Goal: Task Accomplishment & Management: Manage account settings

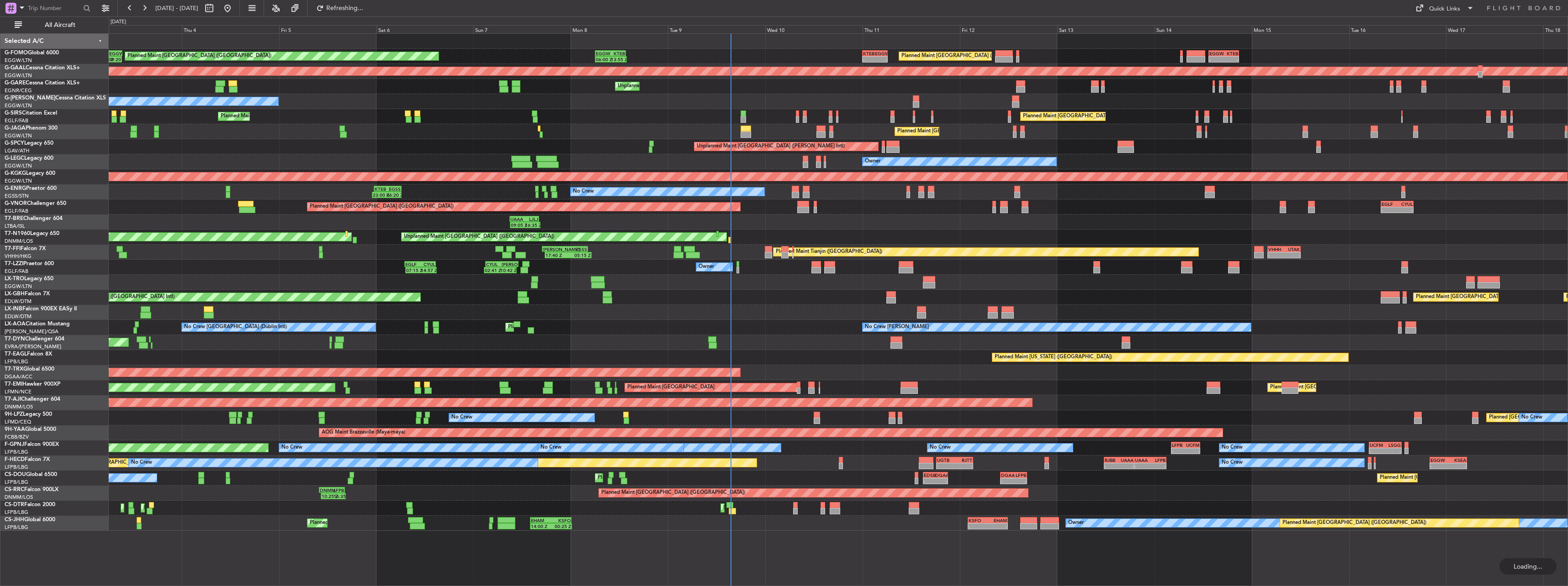
click at [47, 23] on span "All Aircraft" at bounding box center [60, 24] width 72 height 6
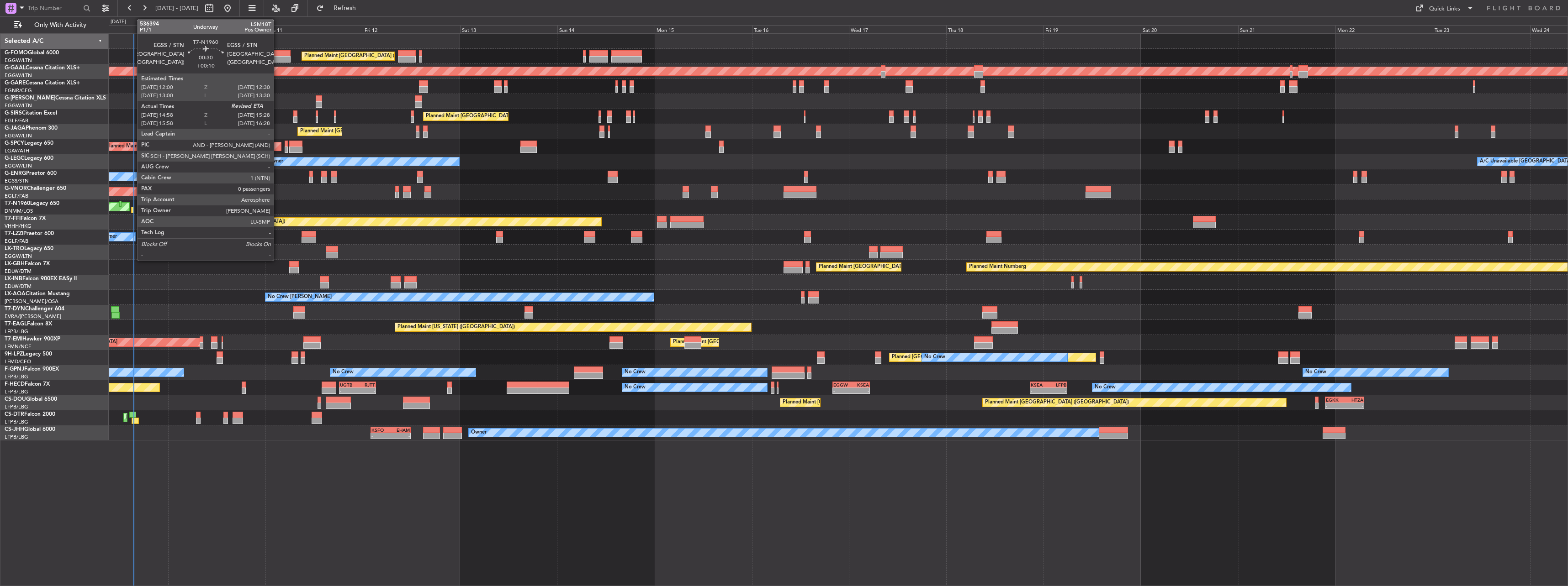
click at [133, 208] on div at bounding box center [132, 209] width 3 height 6
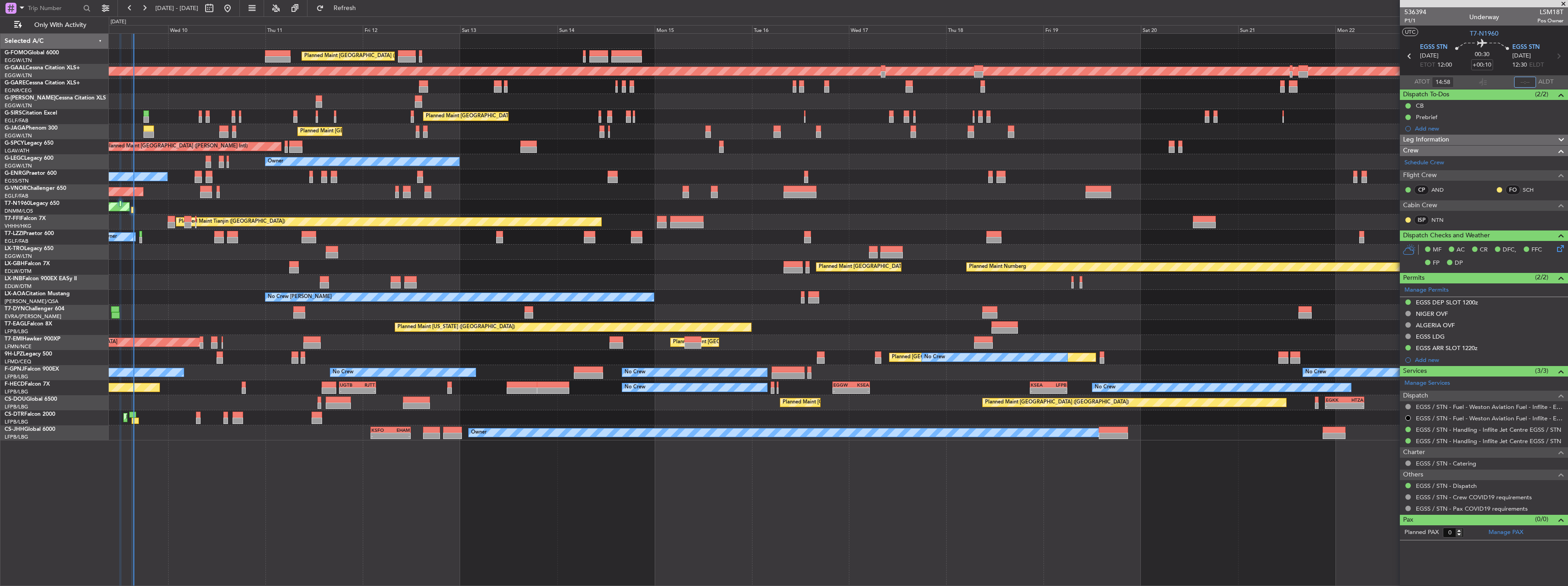
click at [1526, 80] on input "text" at bounding box center [1524, 82] width 22 height 11
type input "15:22"
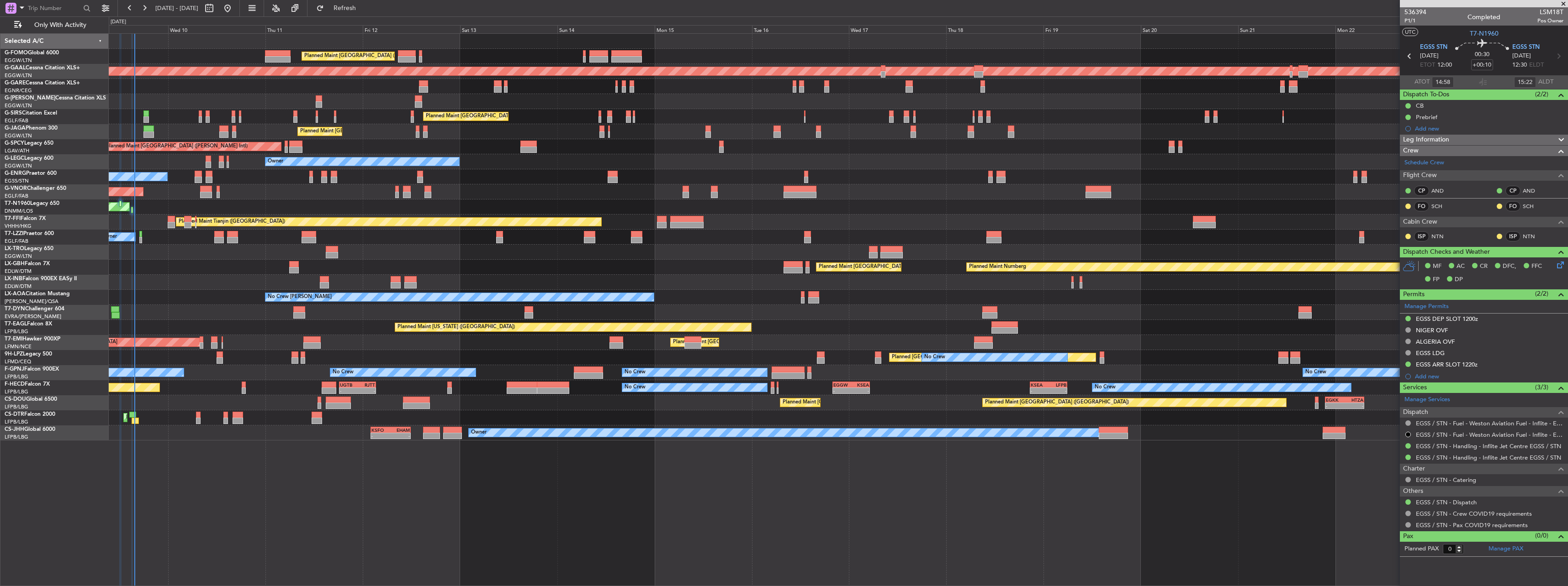
click at [210, 59] on div "Planned Maint London (Luton) Planned Maint London (Luton)" at bounding box center [837, 56] width 1458 height 15
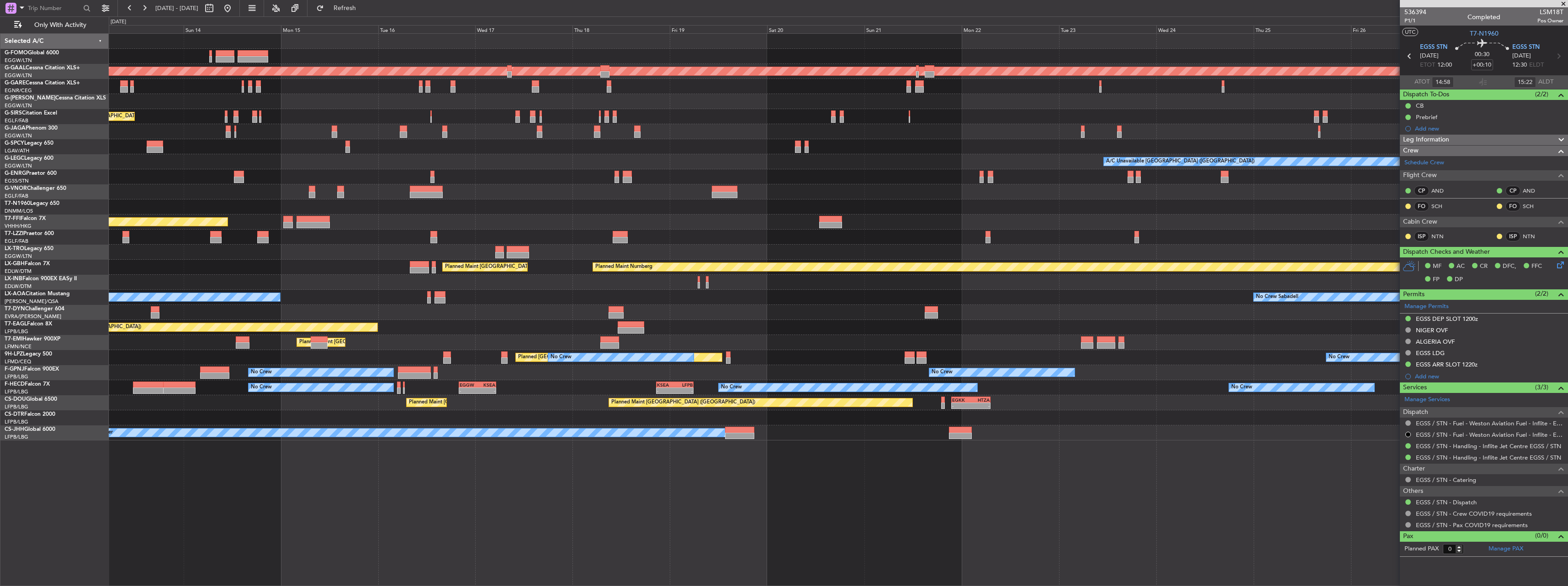
click at [816, 189] on div "Planned Maint London (Luton) Planned Maint Dusseldorf Planned Maint London (Far…" at bounding box center [837, 237] width 1458 height 407
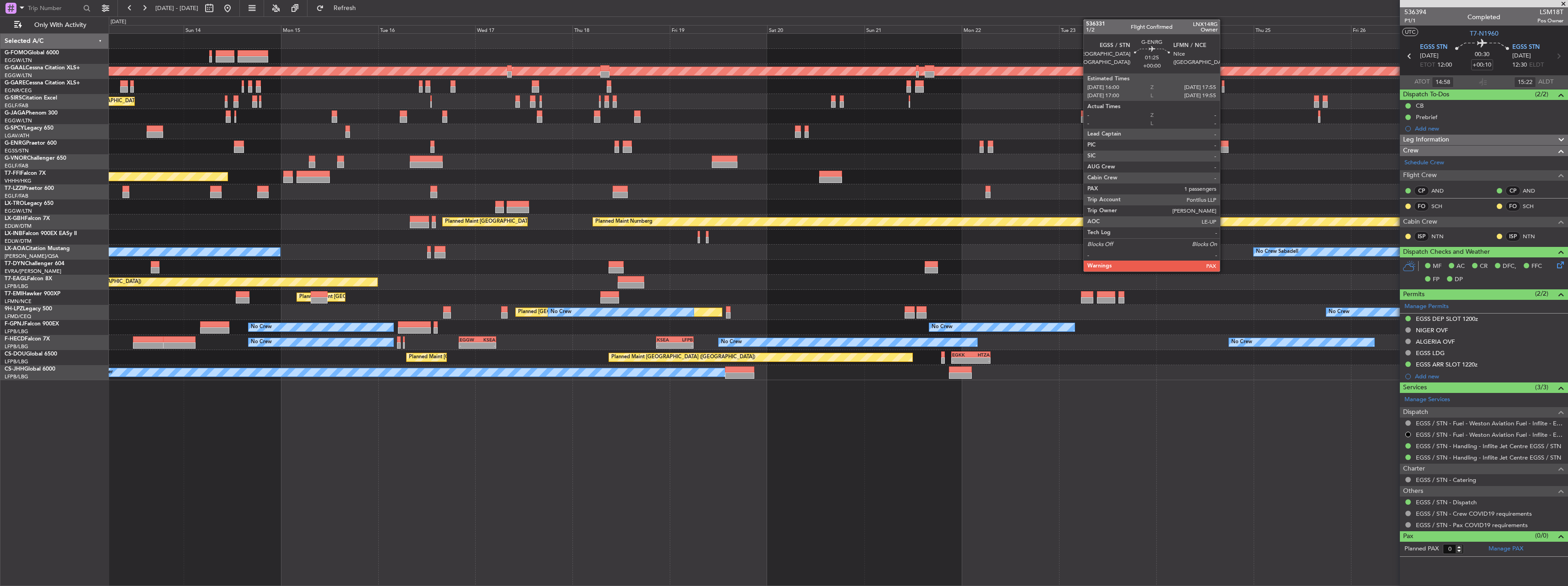
click at [1224, 146] on div at bounding box center [1225, 143] width 9 height 6
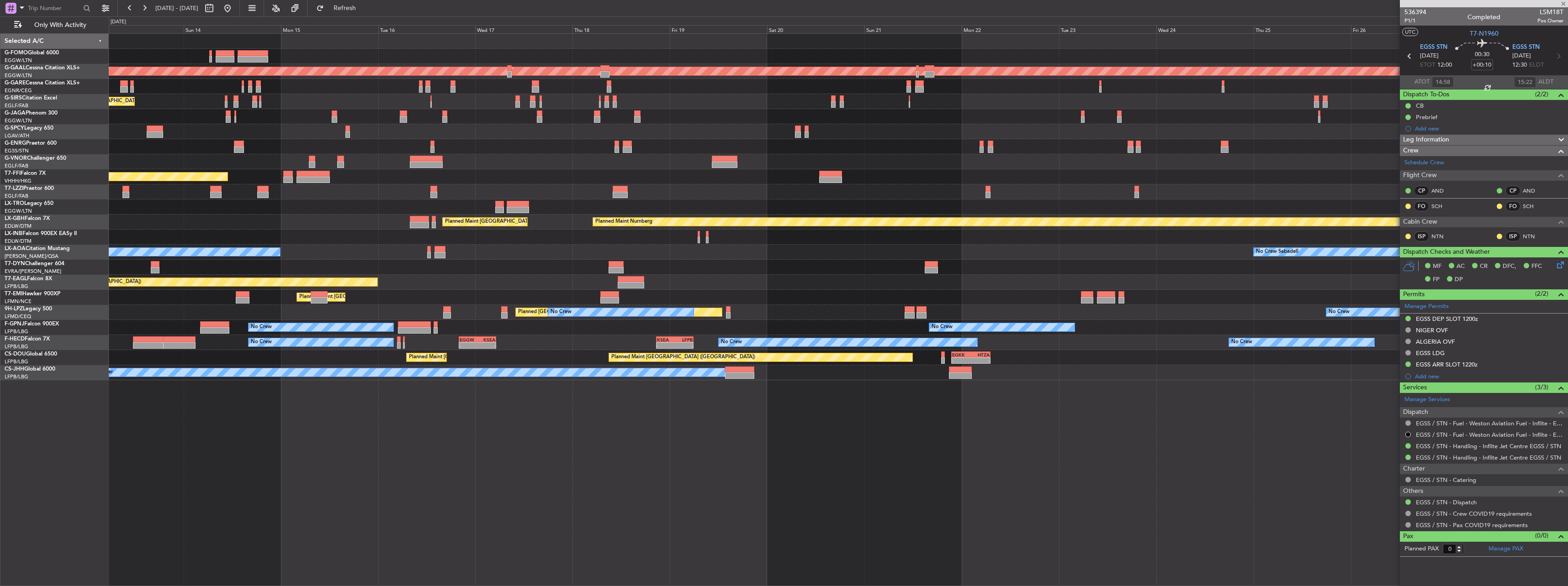
type input "2"
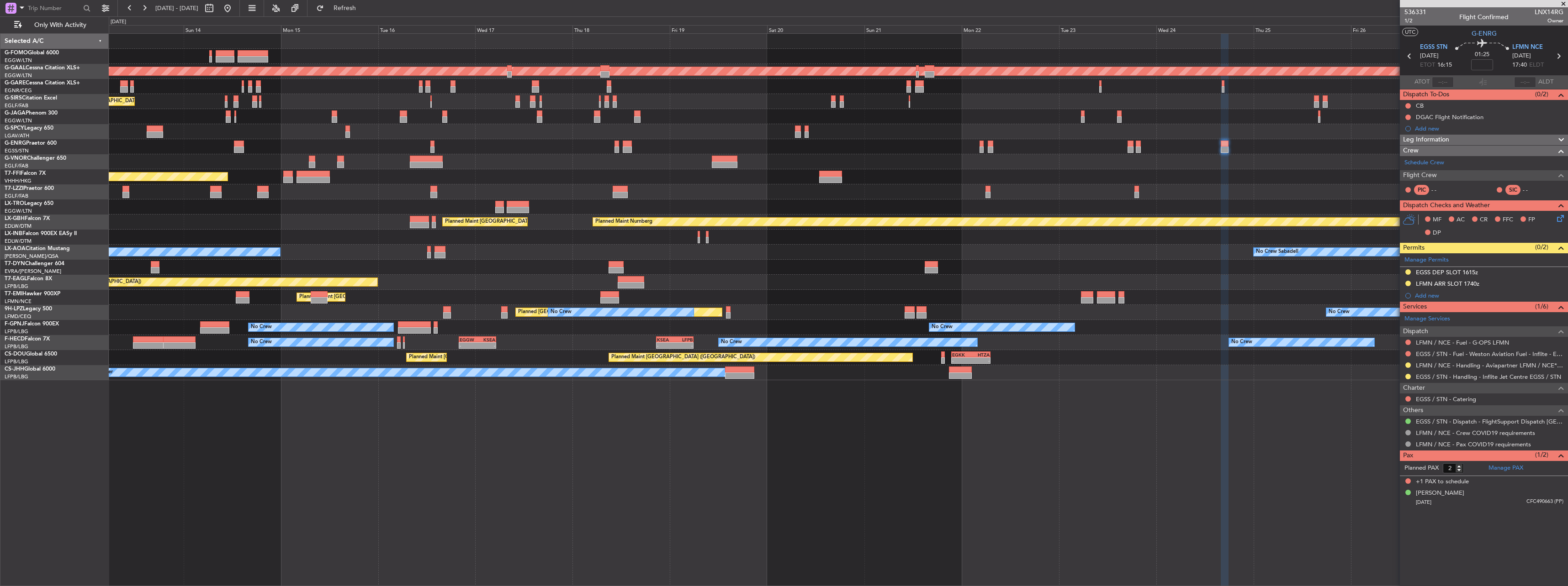
click at [1413, 377] on div "EGSS / STN - Handling - Inflite Jet Centre EGSS / STN" at bounding box center [1483, 377] width 168 height 11
click at [1408, 376] on button at bounding box center [1408, 377] width 5 height 5
click at [1383, 484] on span "Confirmed" at bounding box center [1382, 485] width 28 height 9
click at [1410, 273] on button at bounding box center [1408, 271] width 5 height 5
click at [1399, 379] on span "Received OK" at bounding box center [1385, 380] width 34 height 9
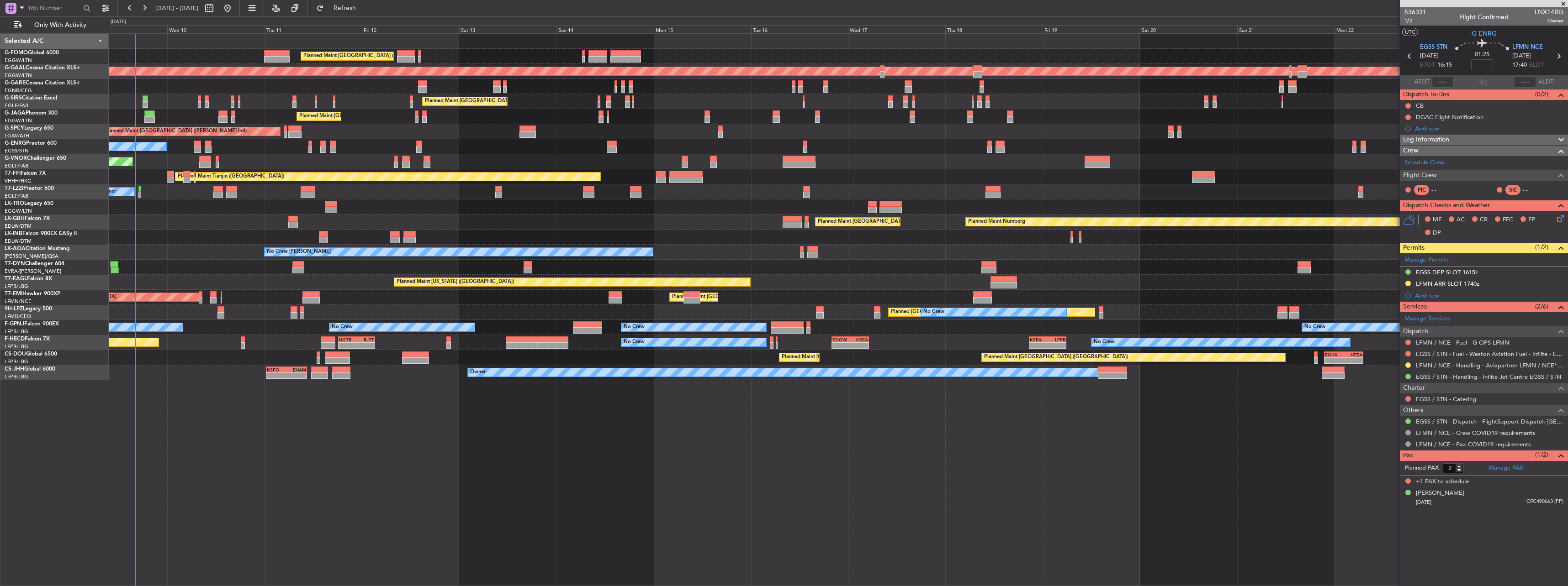
click at [1157, 468] on div "Planned Maint London (Luton) Planned Maint London (Luton) Planned Maint Dusseld…" at bounding box center [838, 309] width 1459 height 552
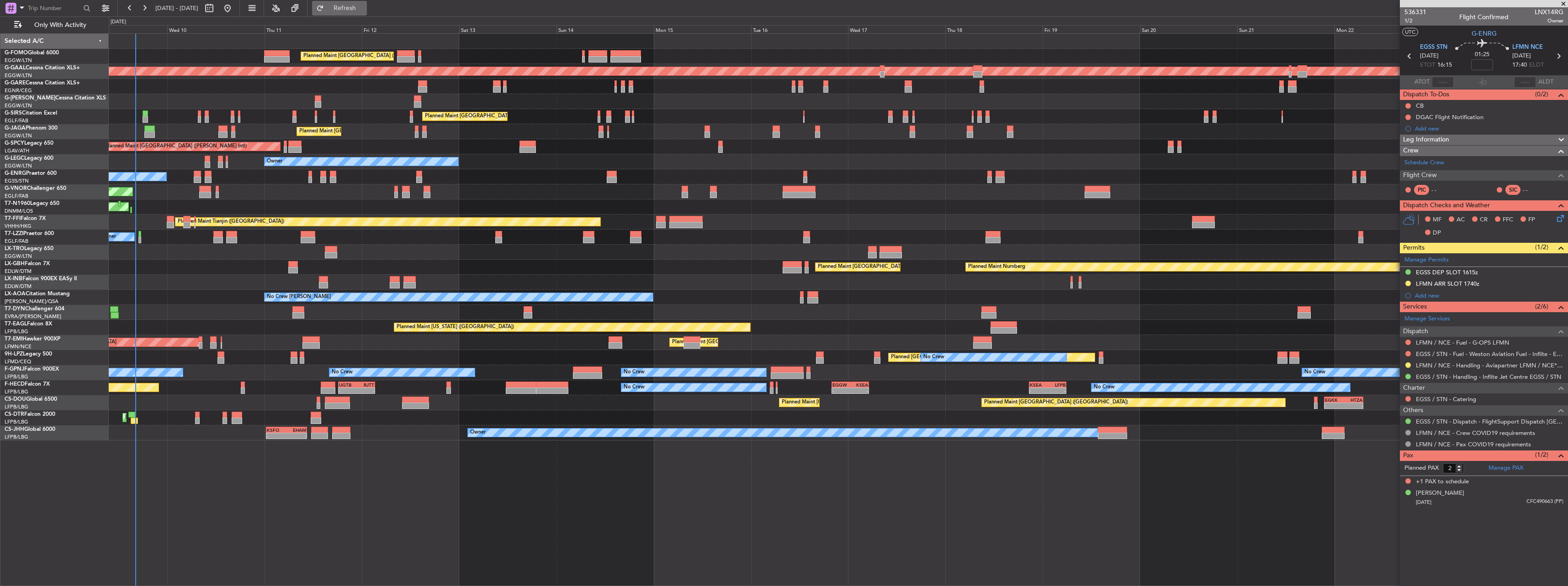
click at [364, 10] on span "Refresh" at bounding box center [345, 8] width 38 height 6
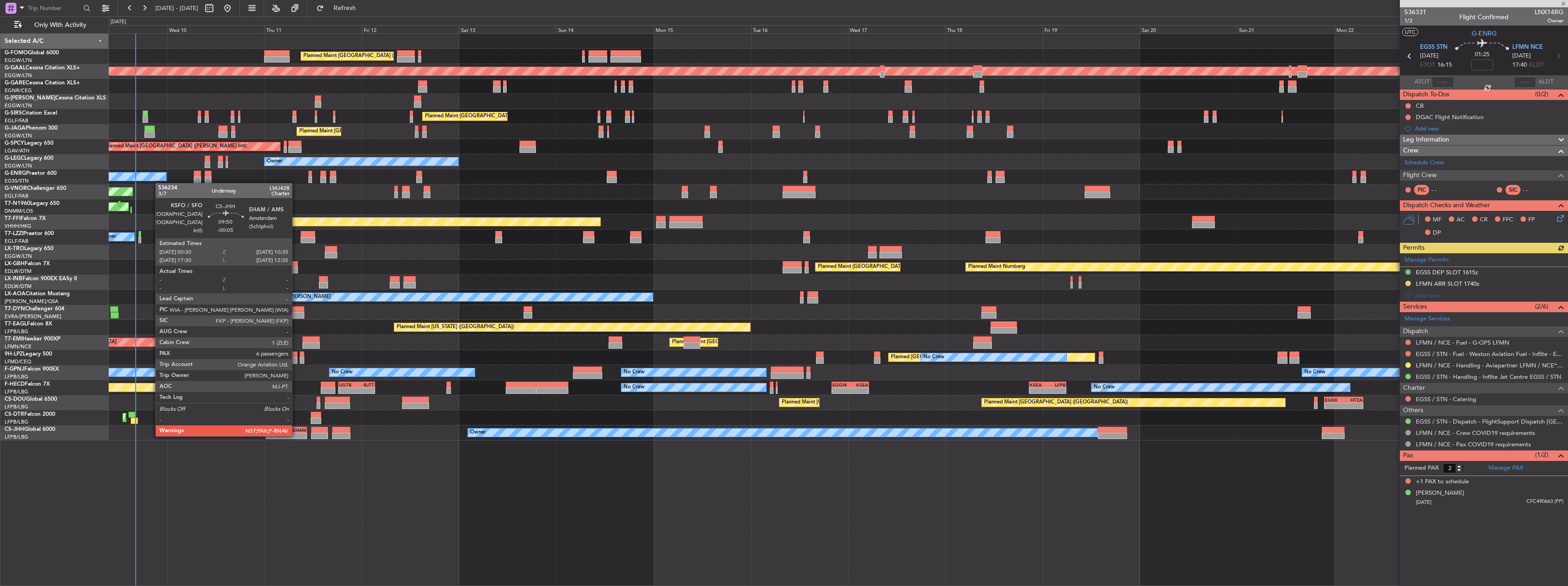
click at [295, 432] on div "EHAM" at bounding box center [296, 430] width 20 height 5
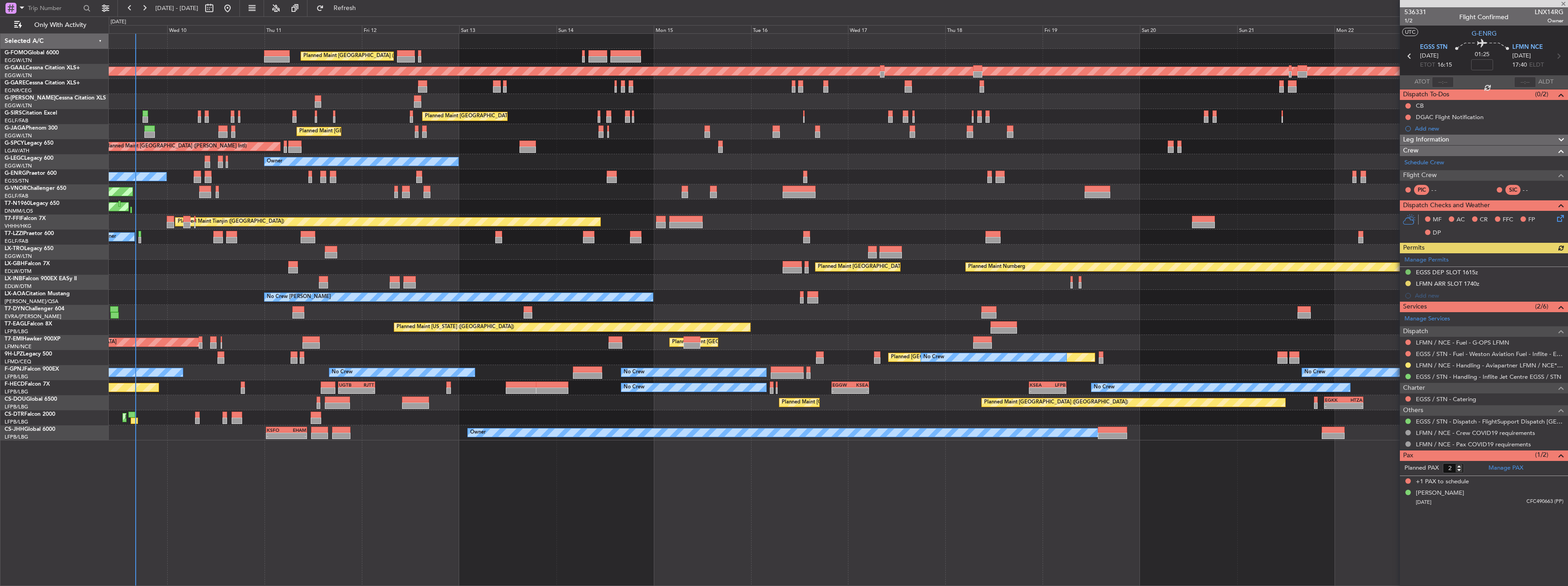
type input "-00:05"
type input "7"
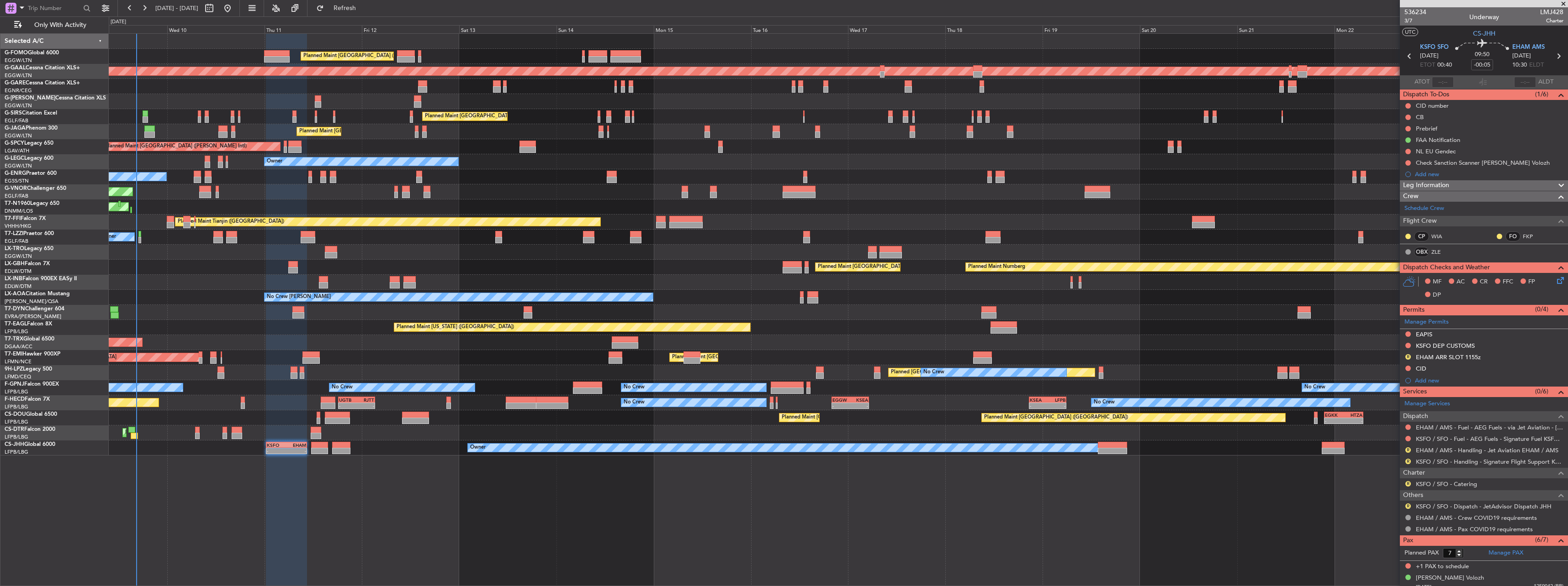
click at [917, 149] on div "Planned Maint [GEOGRAPHIC_DATA] ([GEOGRAPHIC_DATA]) Planned Maint [GEOGRAPHIC_D…" at bounding box center [837, 244] width 1458 height 421
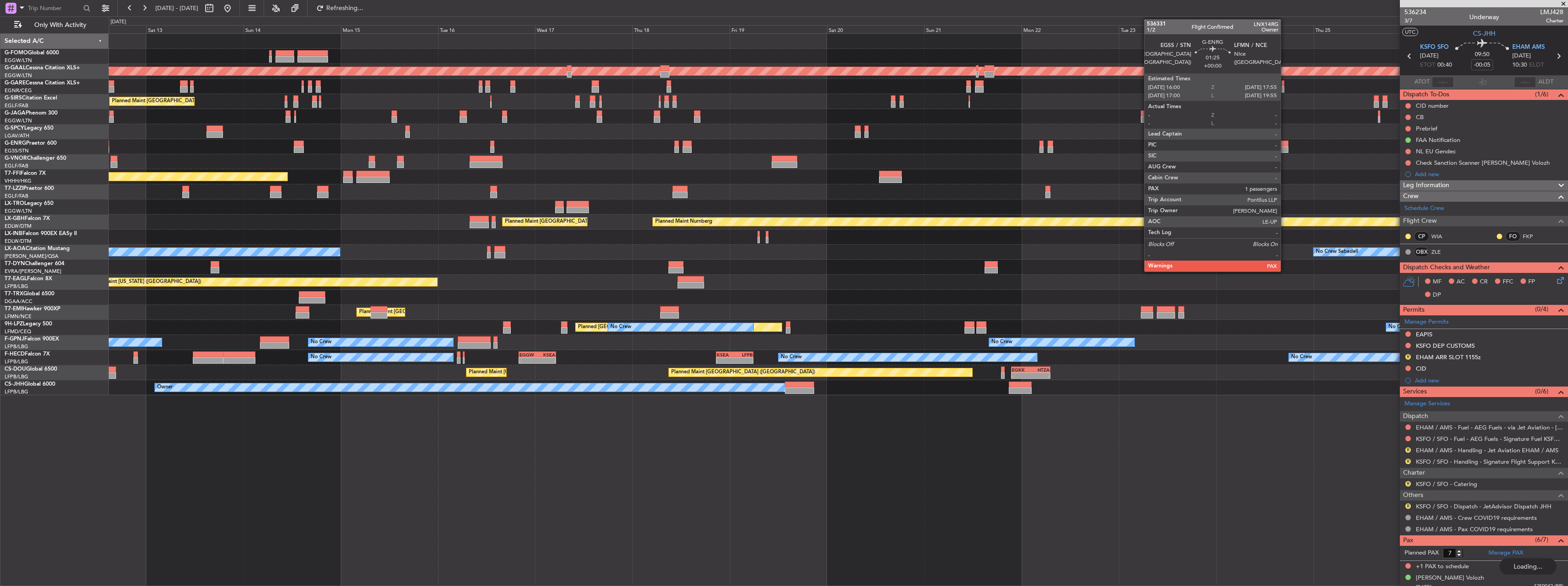
click at [1284, 144] on div at bounding box center [1285, 143] width 9 height 6
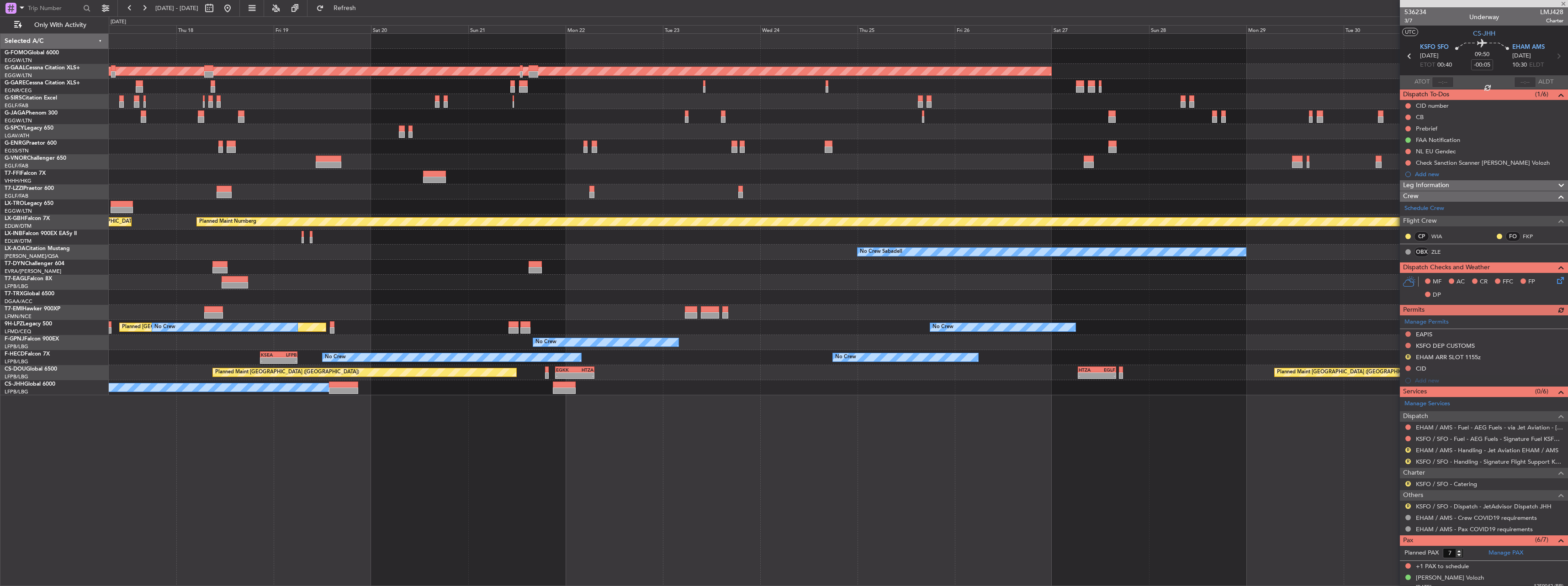
type input "2"
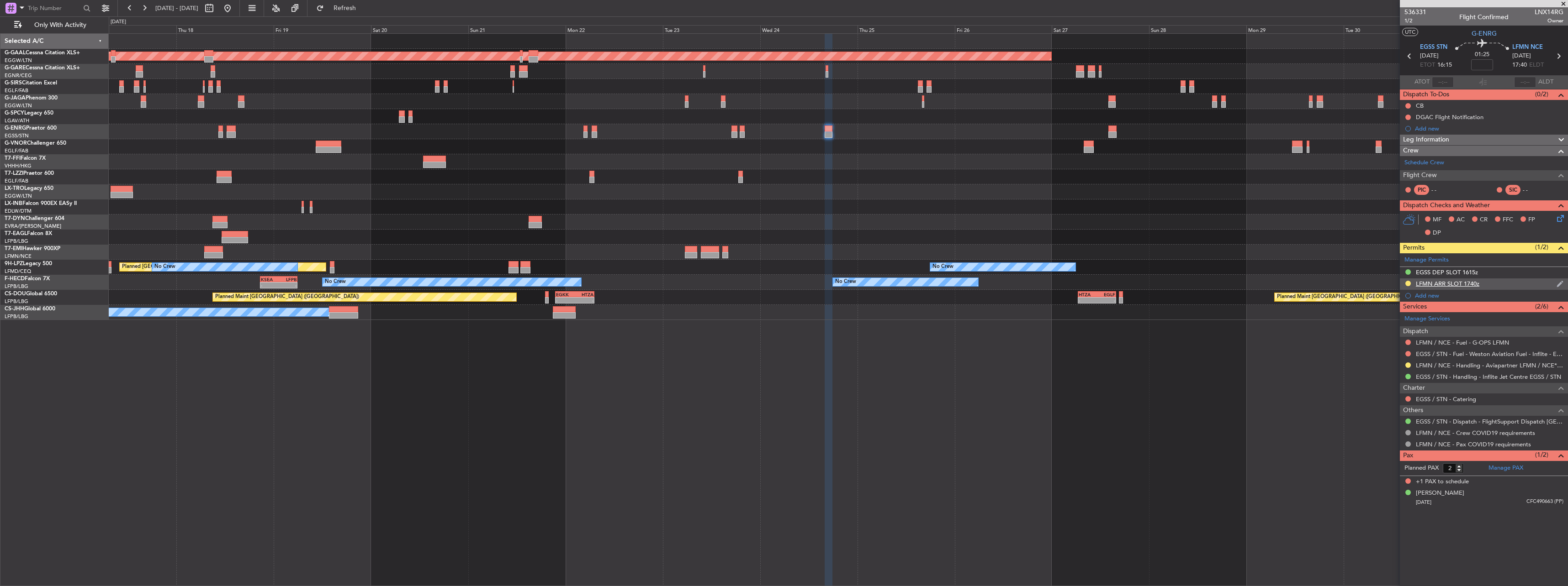
click at [1427, 282] on div "LFMN ARR SLOT 1740z" at bounding box center [1447, 284] width 64 height 8
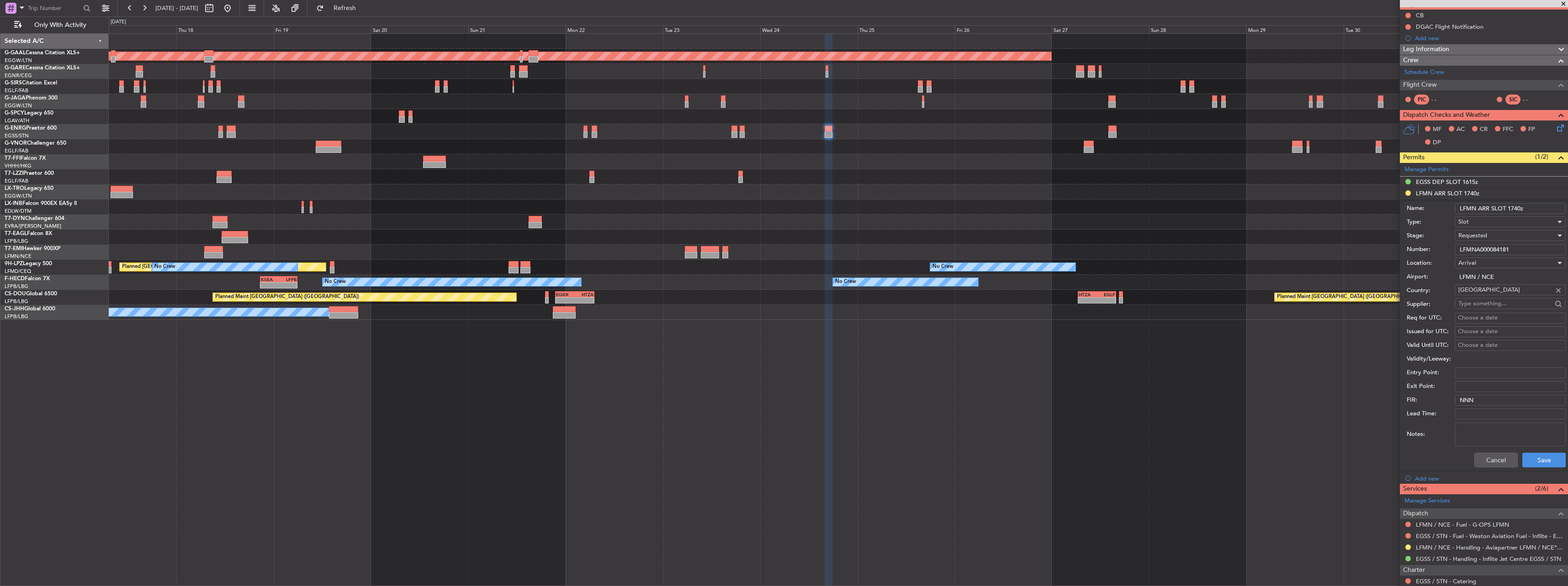
scroll to position [91, 0]
click at [1477, 239] on div "Requested" at bounding box center [1507, 234] width 97 height 14
click at [1495, 297] on span "Received OK" at bounding box center [1506, 304] width 96 height 14
click at [1546, 456] on button "Save" at bounding box center [1544, 458] width 43 height 15
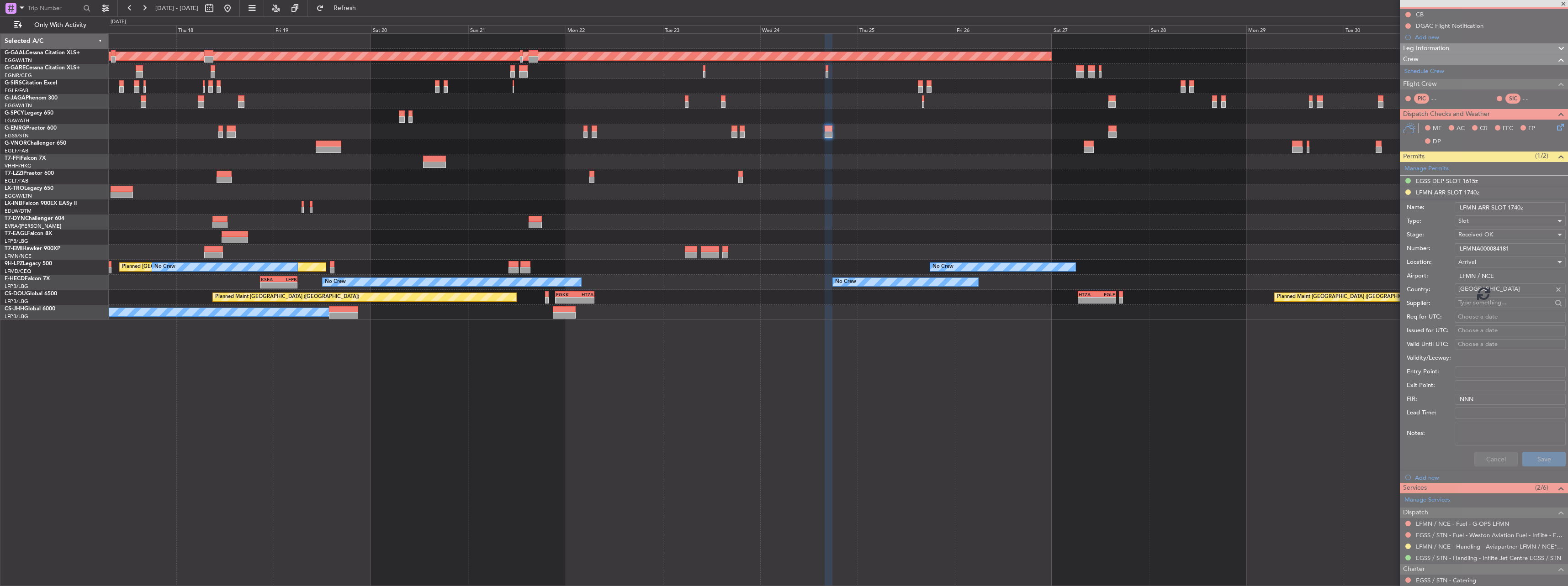
scroll to position [0, 0]
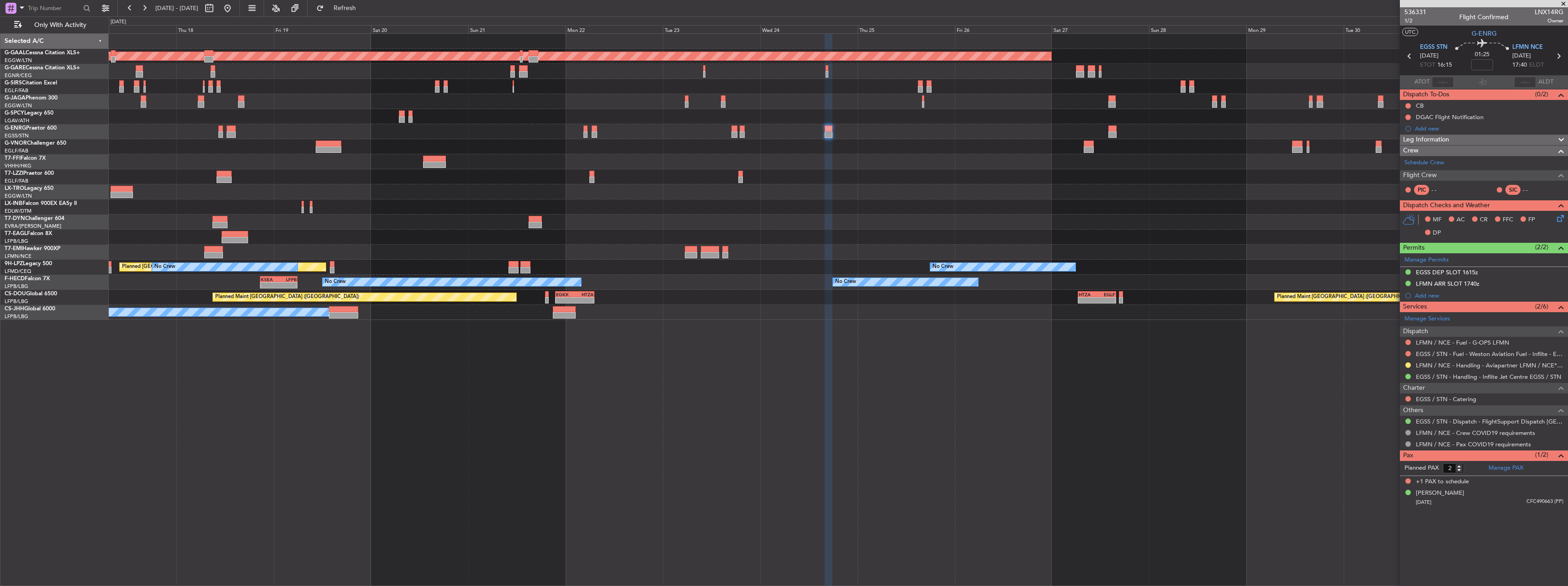
click at [1408, 365] on button at bounding box center [1408, 365] width 5 height 5
click at [1389, 474] on span "Confirmed" at bounding box center [1382, 473] width 28 height 9
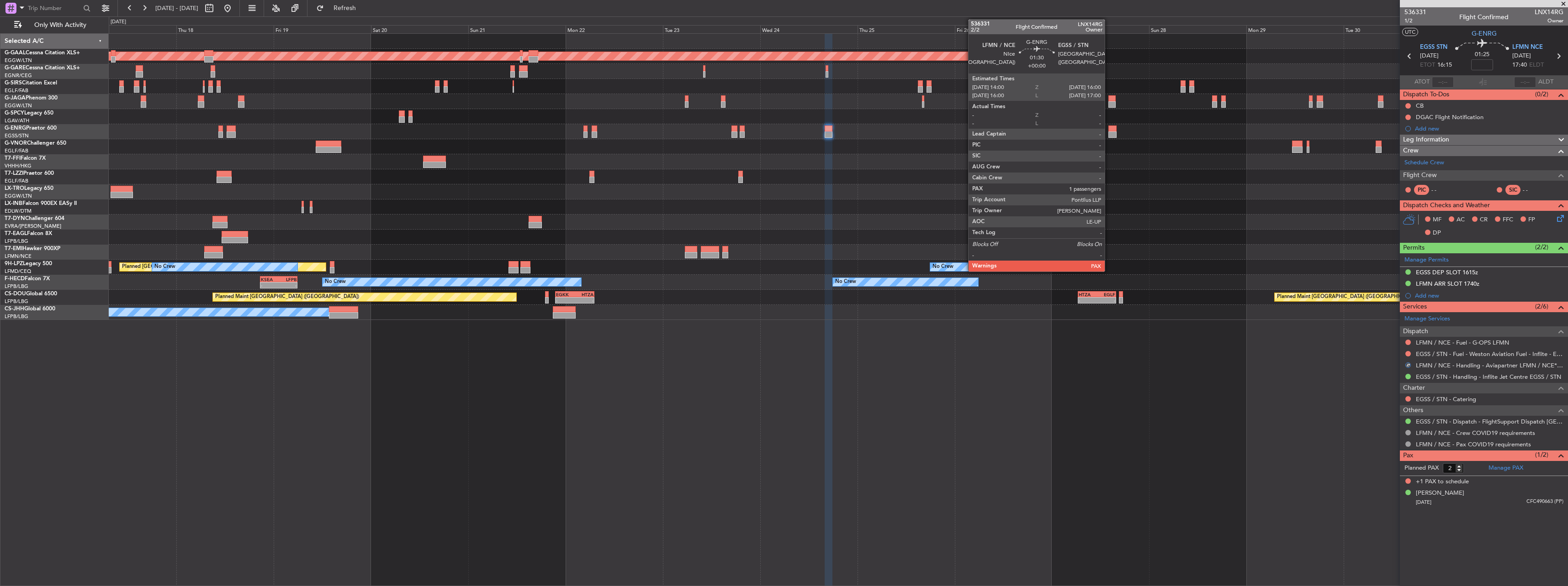
click at [1108, 136] on div at bounding box center [1113, 134] width 9 height 6
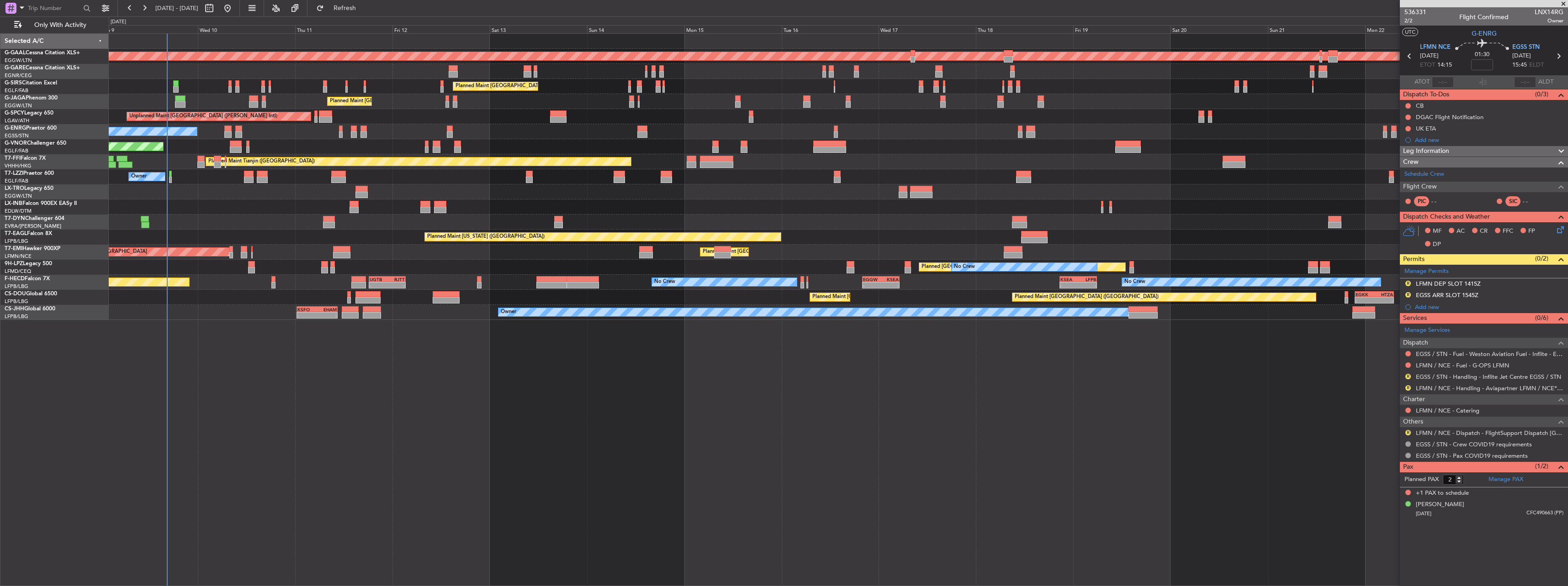
click at [1383, 288] on div "Planned Maint Dusseldorf Unplanned Maint [PERSON_NAME] Planned Maint [GEOGRAPHI…" at bounding box center [837, 177] width 1458 height 286
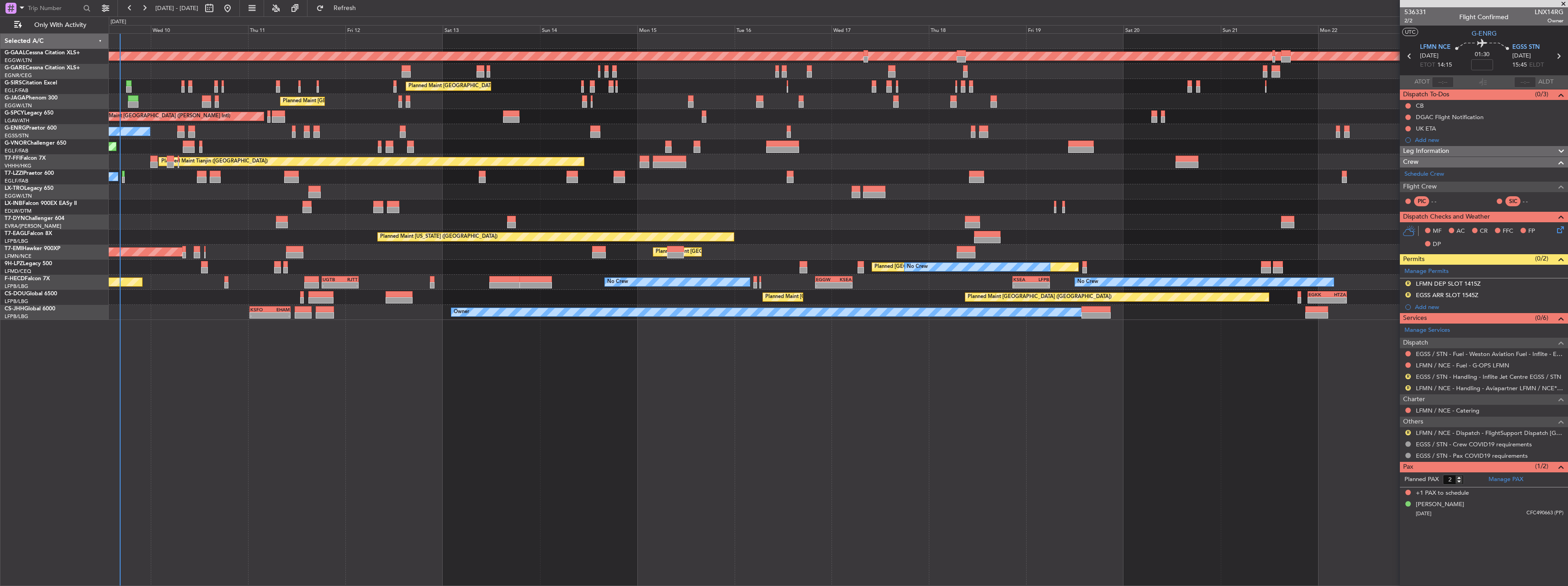
click at [637, 267] on div "Planned Maint Dusseldorf Unplanned Maint [PERSON_NAME] Planned Maint [GEOGRAPHI…" at bounding box center [837, 177] width 1458 height 286
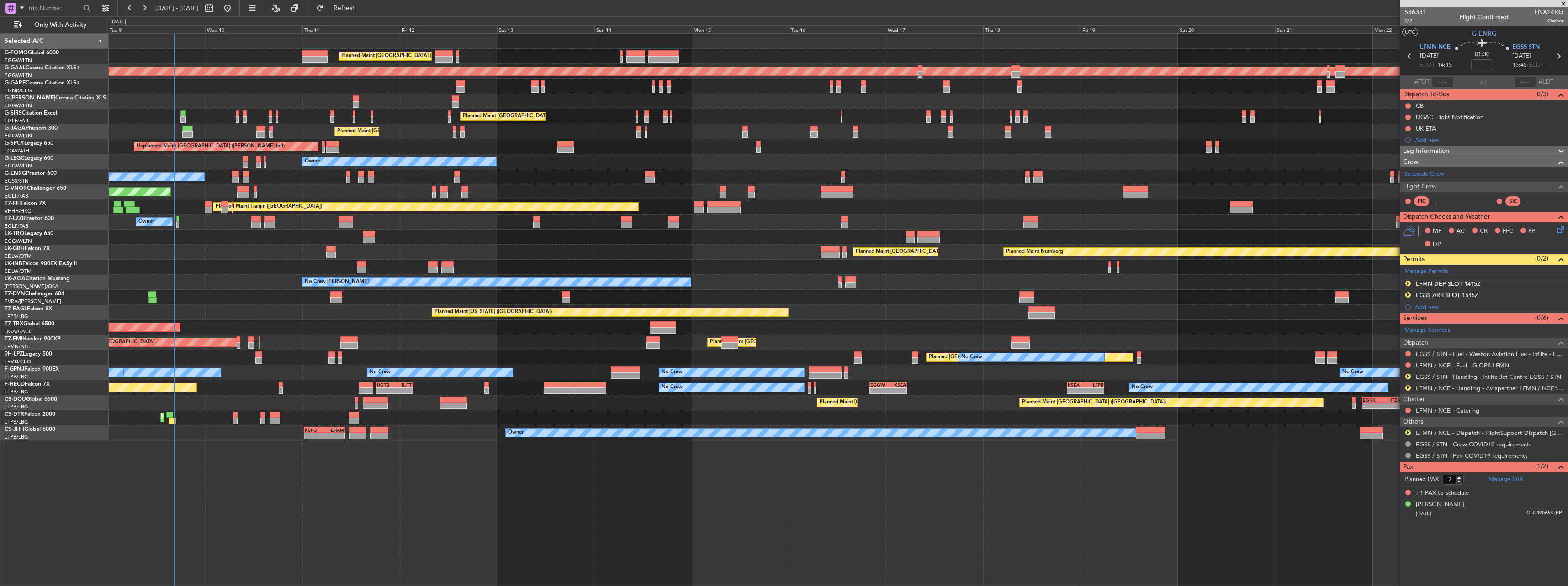
click at [722, 264] on div at bounding box center [837, 266] width 1458 height 15
